Goal: Find specific page/section: Find specific page/section

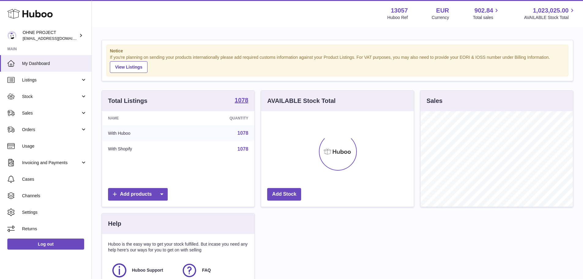
scroll to position [95, 153]
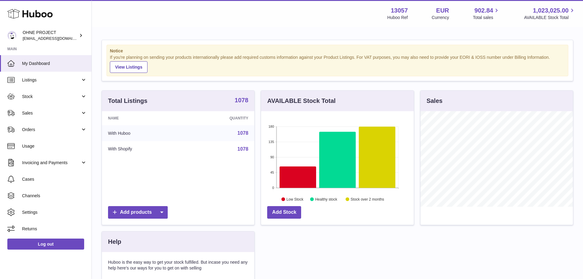
click at [242, 100] on strong "1078" at bounding box center [242, 100] width 14 height 6
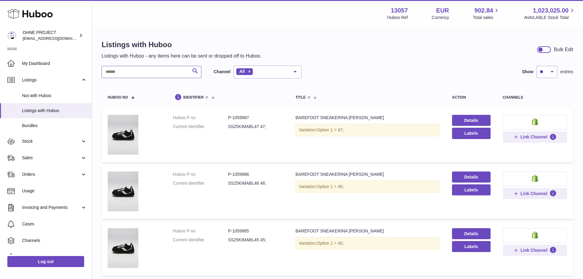
click at [173, 72] on input "text" at bounding box center [152, 72] width 100 height 12
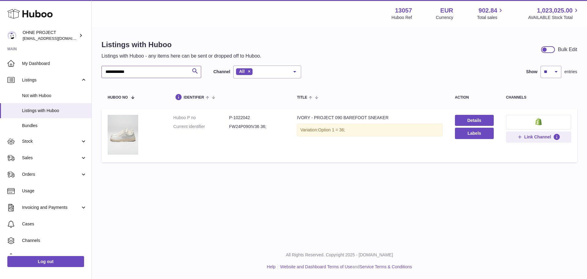
type input "**********"
click at [243, 115] on dd "P-1022042" at bounding box center [257, 118] width 56 height 6
copy dd "1022042"
